Goal: Connect with others: Connect with others

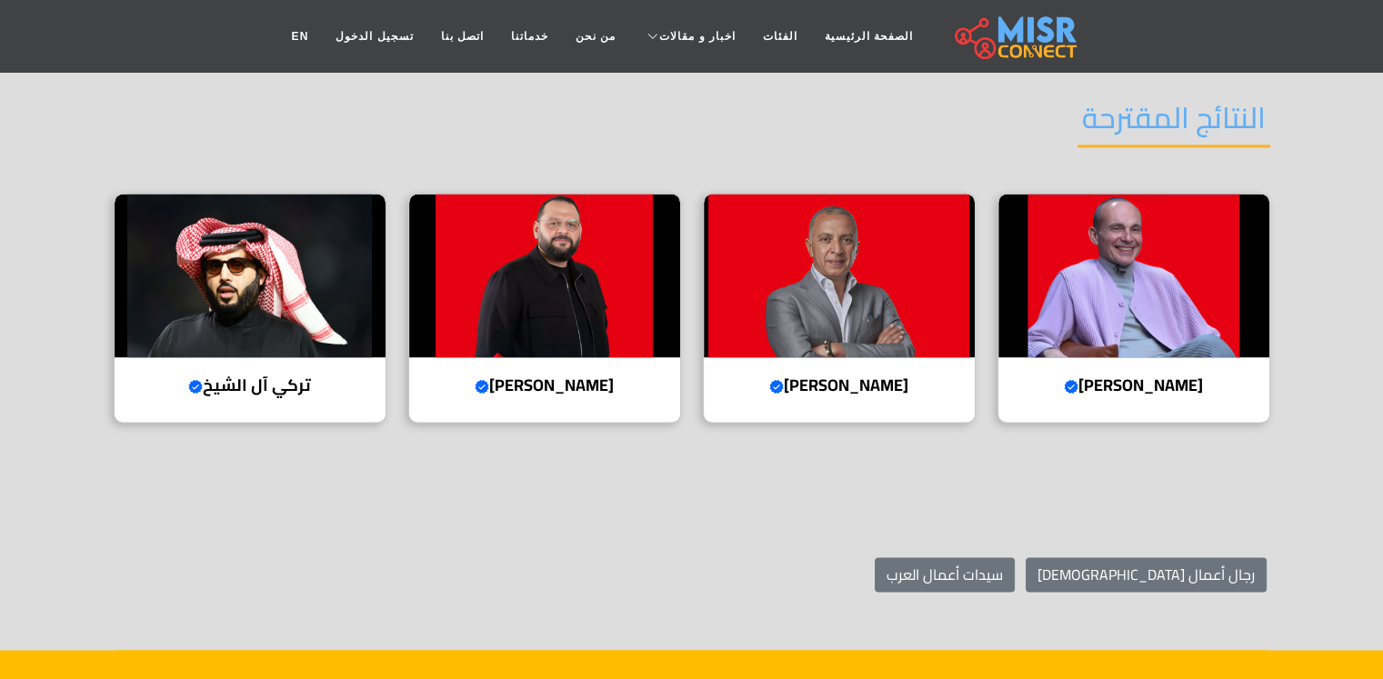
scroll to position [2727, 0]
click at [805, 355] on img at bounding box center [839, 276] width 271 height 164
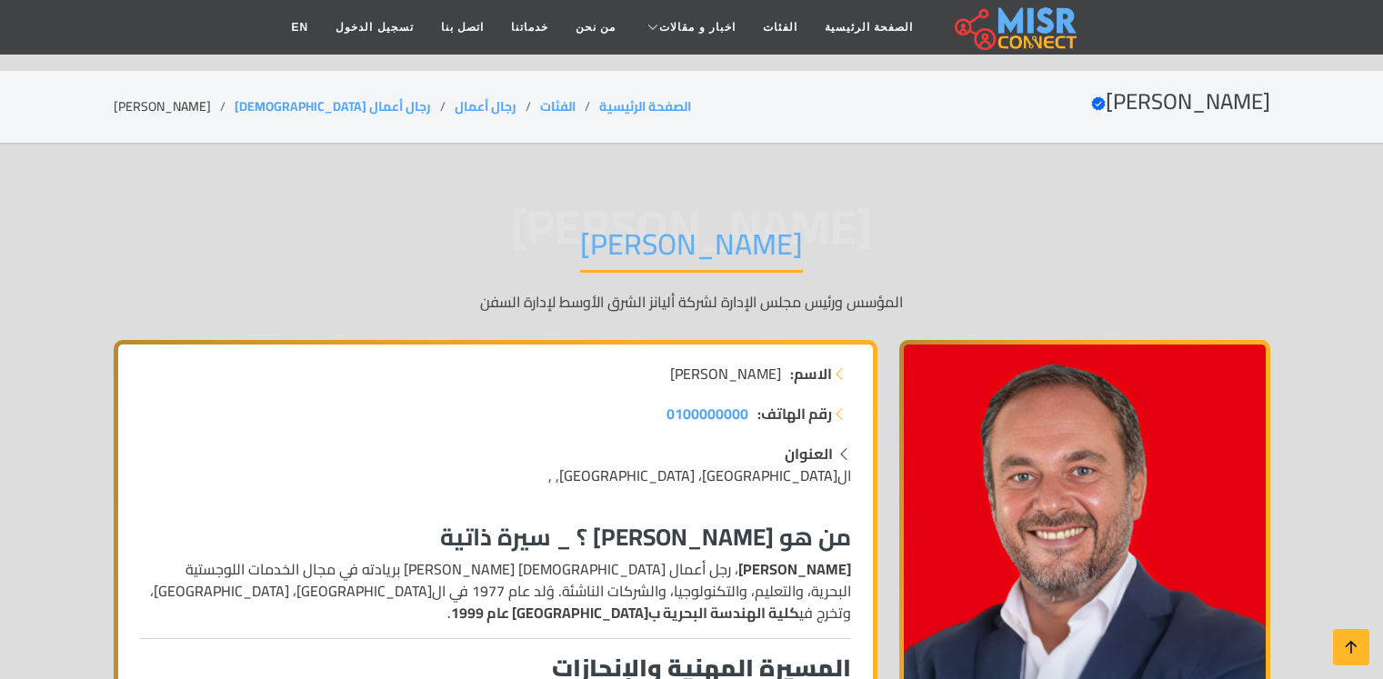
scroll to position [2727, 0]
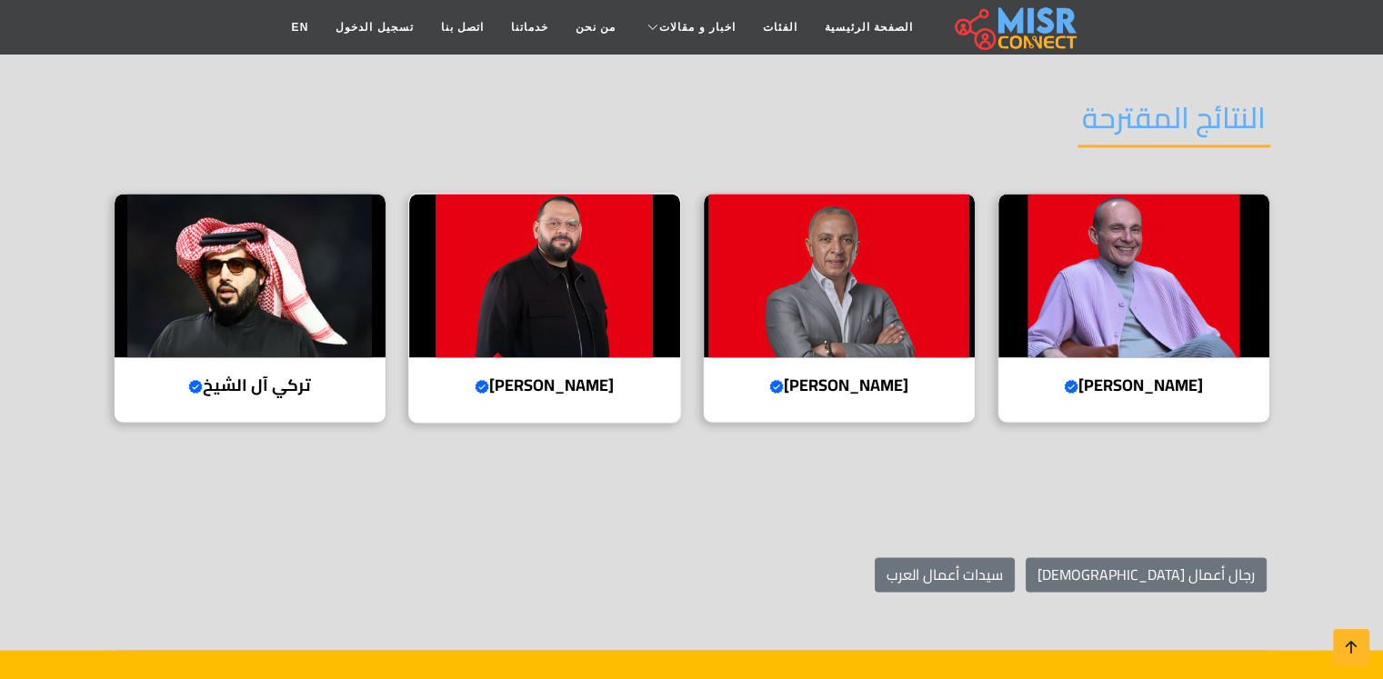
click at [564, 292] on img at bounding box center [544, 276] width 271 height 164
